Goal: Task Accomplishment & Management: Use online tool/utility

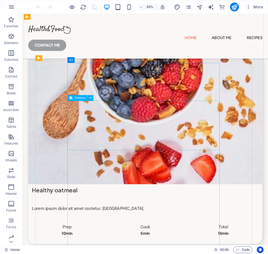
scroll to position [1846, 0]
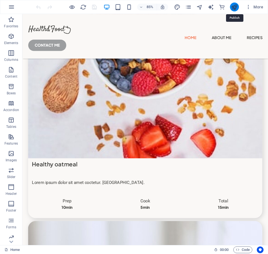
click at [233, 7] on icon "publish" at bounding box center [234, 7] width 6 height 6
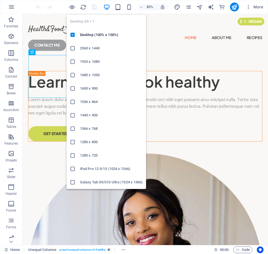
click at [108, 10] on icon "button" at bounding box center [106, 7] width 6 height 6
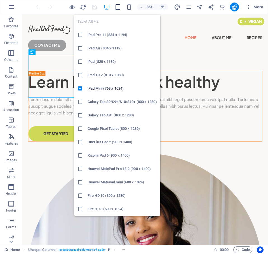
click at [116, 8] on icon "button" at bounding box center [118, 7] width 6 height 6
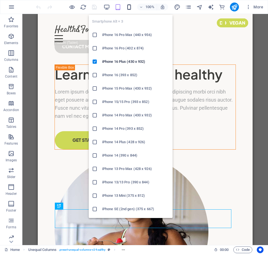
click at [127, 8] on icon "button" at bounding box center [129, 7] width 6 height 6
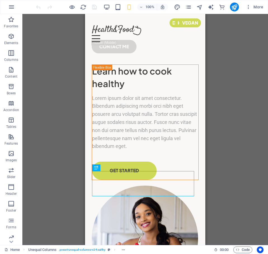
click at [221, 92] on div "Drag here to replace the existing content. Press “Ctrl” if you want to create a…" at bounding box center [144, 129] width 245 height 231
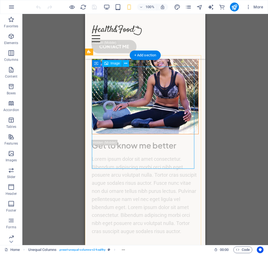
scroll to position [565, 0]
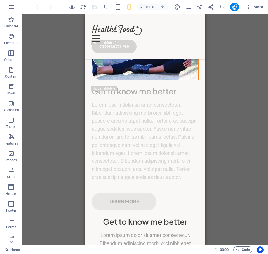
click at [66, 44] on div "Drag here to replace the existing content. Press “Ctrl” if you want to create a…" at bounding box center [144, 129] width 245 height 231
